Goal: Task Accomplishment & Management: Use online tool/utility

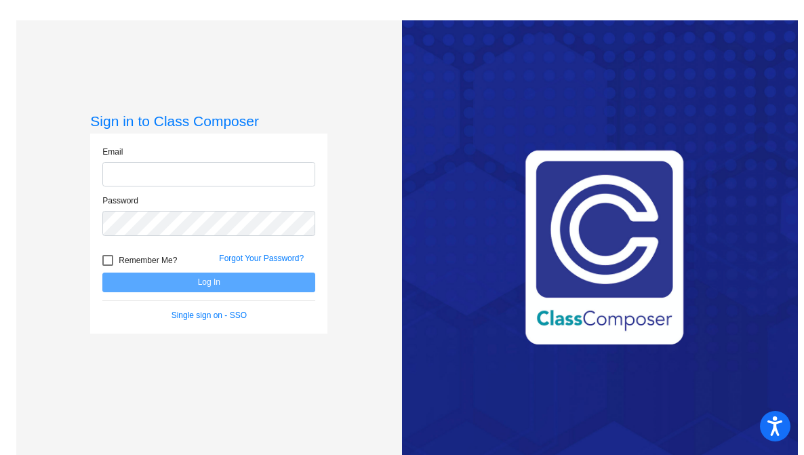
type input "maggie_anderson@lkstevens.wednet.edu"
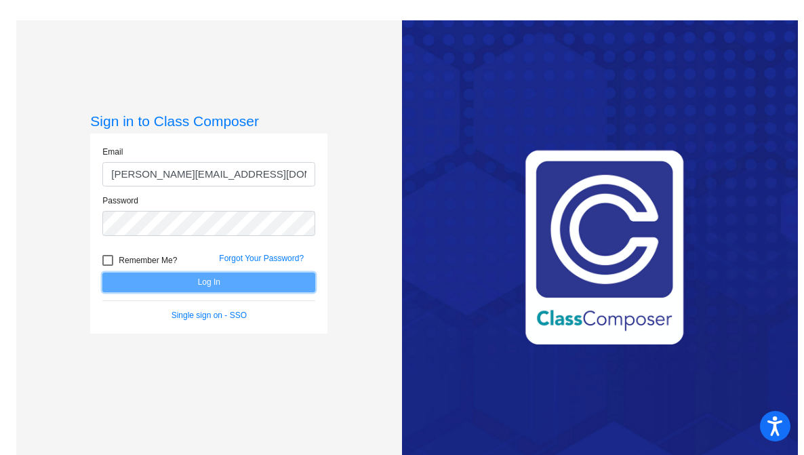
click at [222, 291] on button "Log In" at bounding box center [208, 283] width 213 height 20
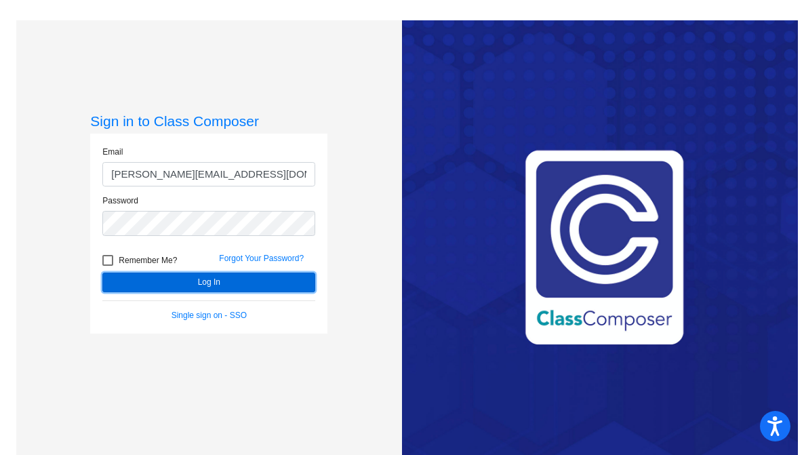
click at [222, 286] on button "Log In" at bounding box center [208, 283] width 213 height 20
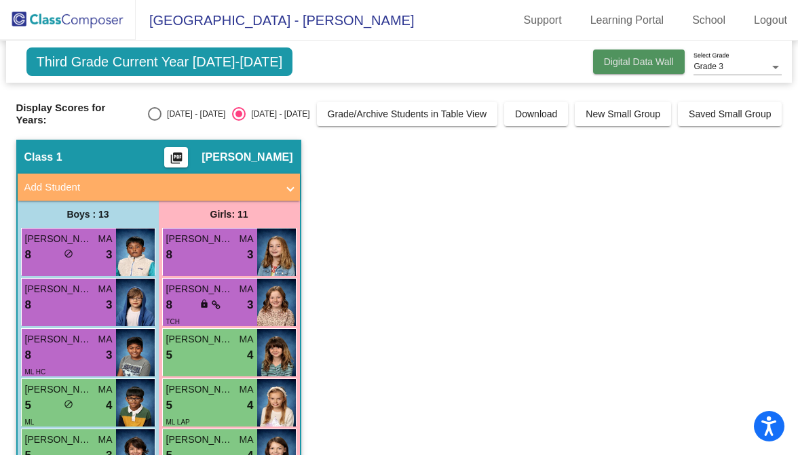
click at [650, 53] on button "Digital Data Wall" at bounding box center [639, 62] width 92 height 24
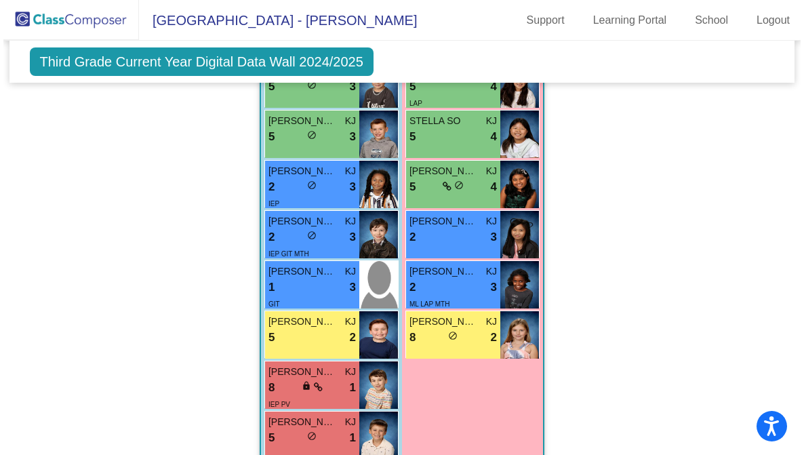
scroll to position [2390, 0]
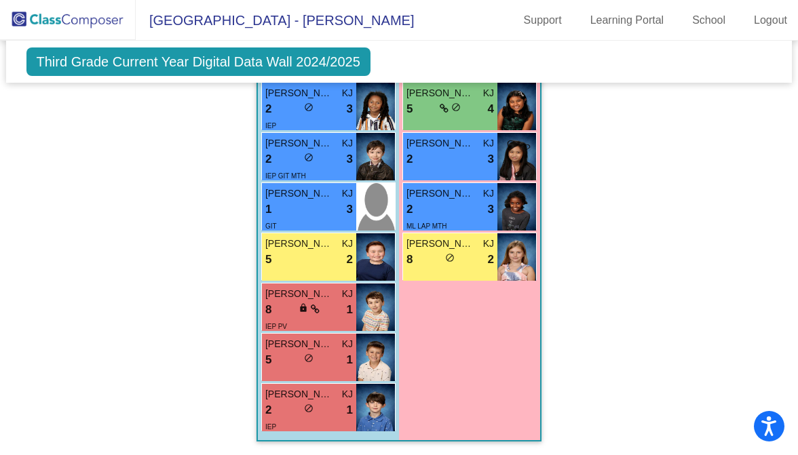
click at [353, 61] on span "Third Grade Current Year Digital Data Wall 2024/2025" at bounding box center [198, 61] width 344 height 28
click at [762, 21] on link "Logout" at bounding box center [770, 20] width 55 height 22
